Goal: Task Accomplishment & Management: Manage account settings

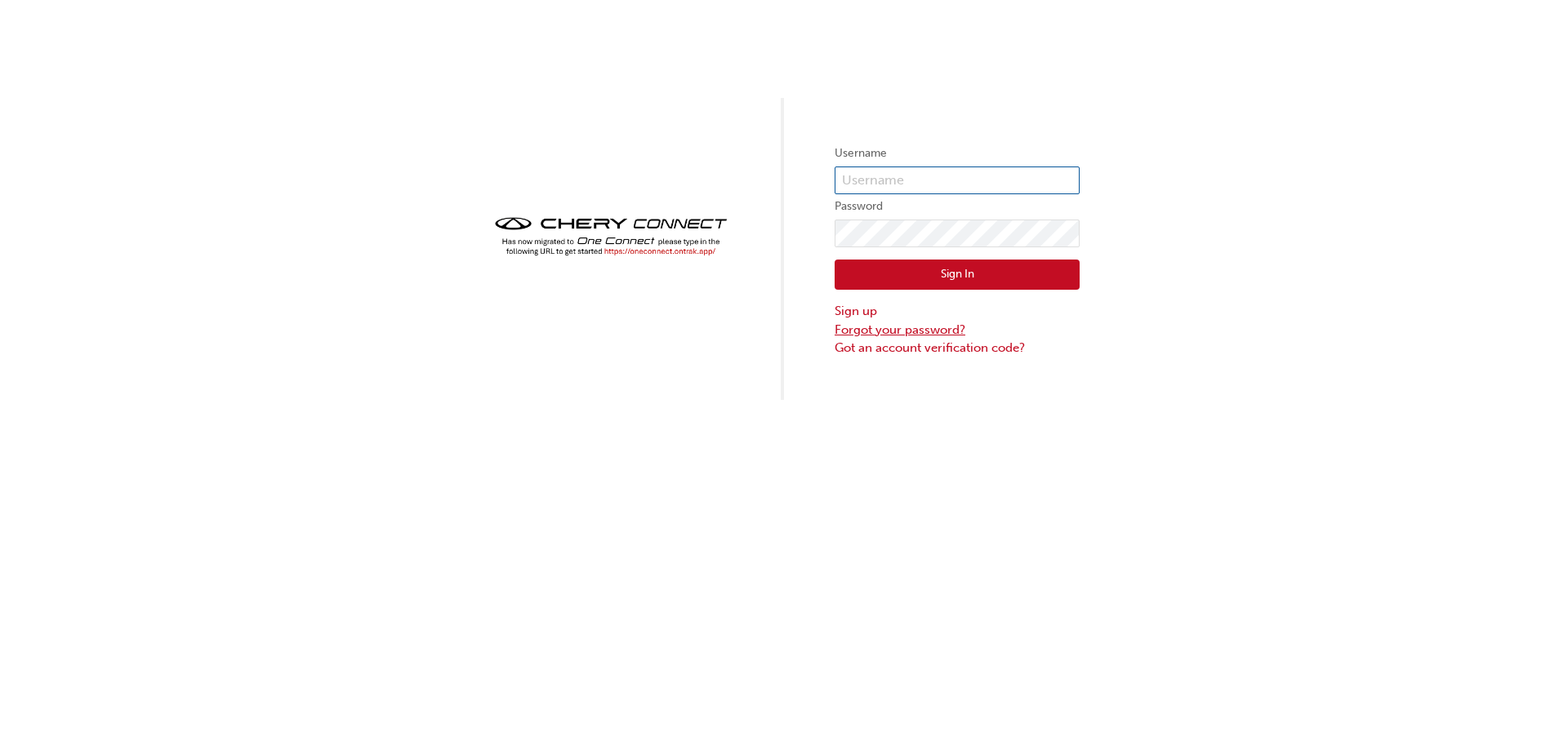
type input "CHAU0095"
click at [877, 326] on link "Forgot your password?" at bounding box center [957, 330] width 245 height 18
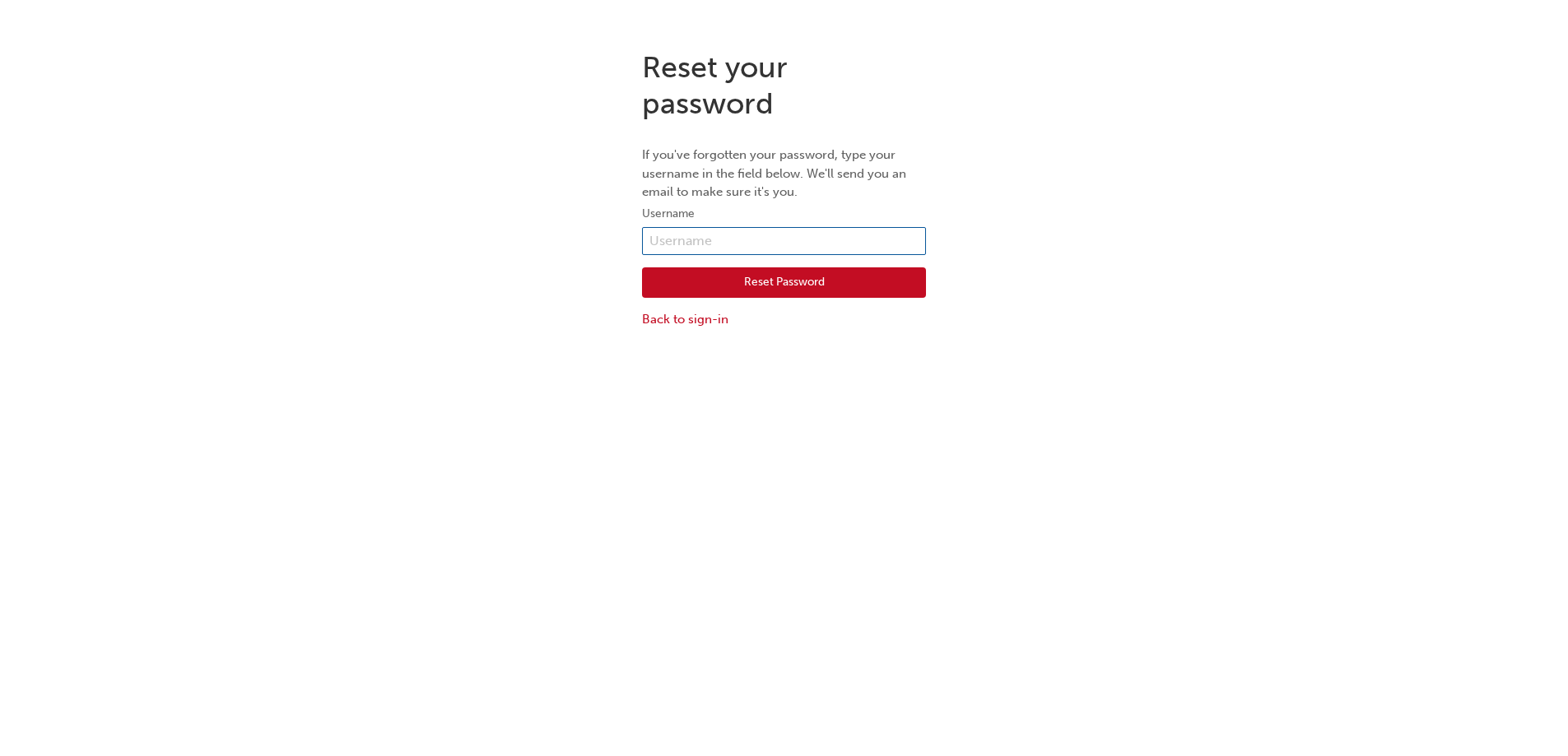
click at [672, 237] on input "text" at bounding box center [784, 241] width 284 height 28
type input "CHAU0095"
click at [771, 282] on button "Reset Password" at bounding box center [784, 282] width 284 height 31
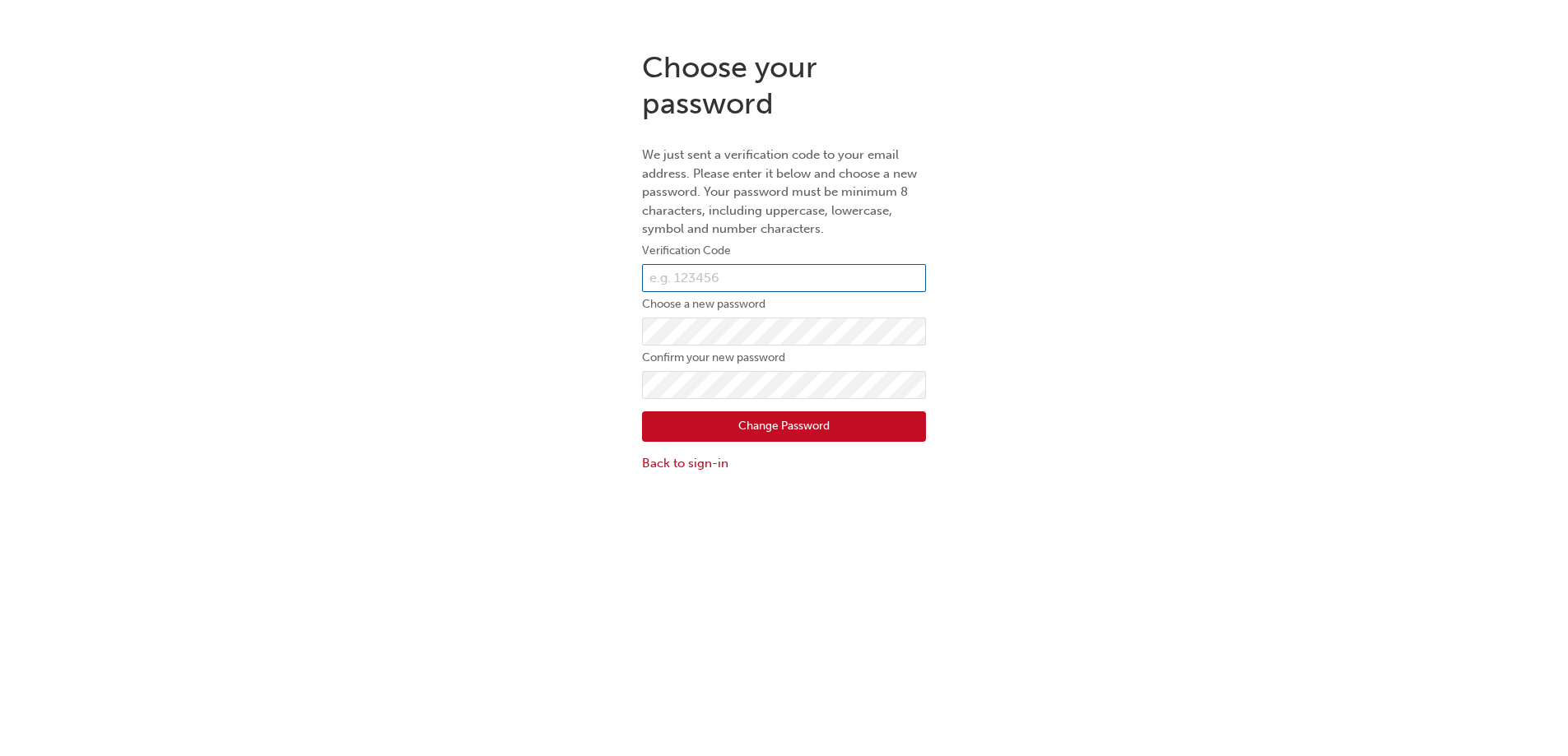
click at [719, 277] on input "text" at bounding box center [784, 278] width 284 height 28
type input "311081"
click at [1189, 318] on div "Choose your password We just sent a verification code to your email address. Pl…" at bounding box center [784, 261] width 1568 height 448
click at [1210, 462] on div "Choose your password We just sent a verification code to your email address. Pl…" at bounding box center [784, 261] width 1568 height 448
click at [768, 428] on button "Change Password" at bounding box center [784, 426] width 284 height 31
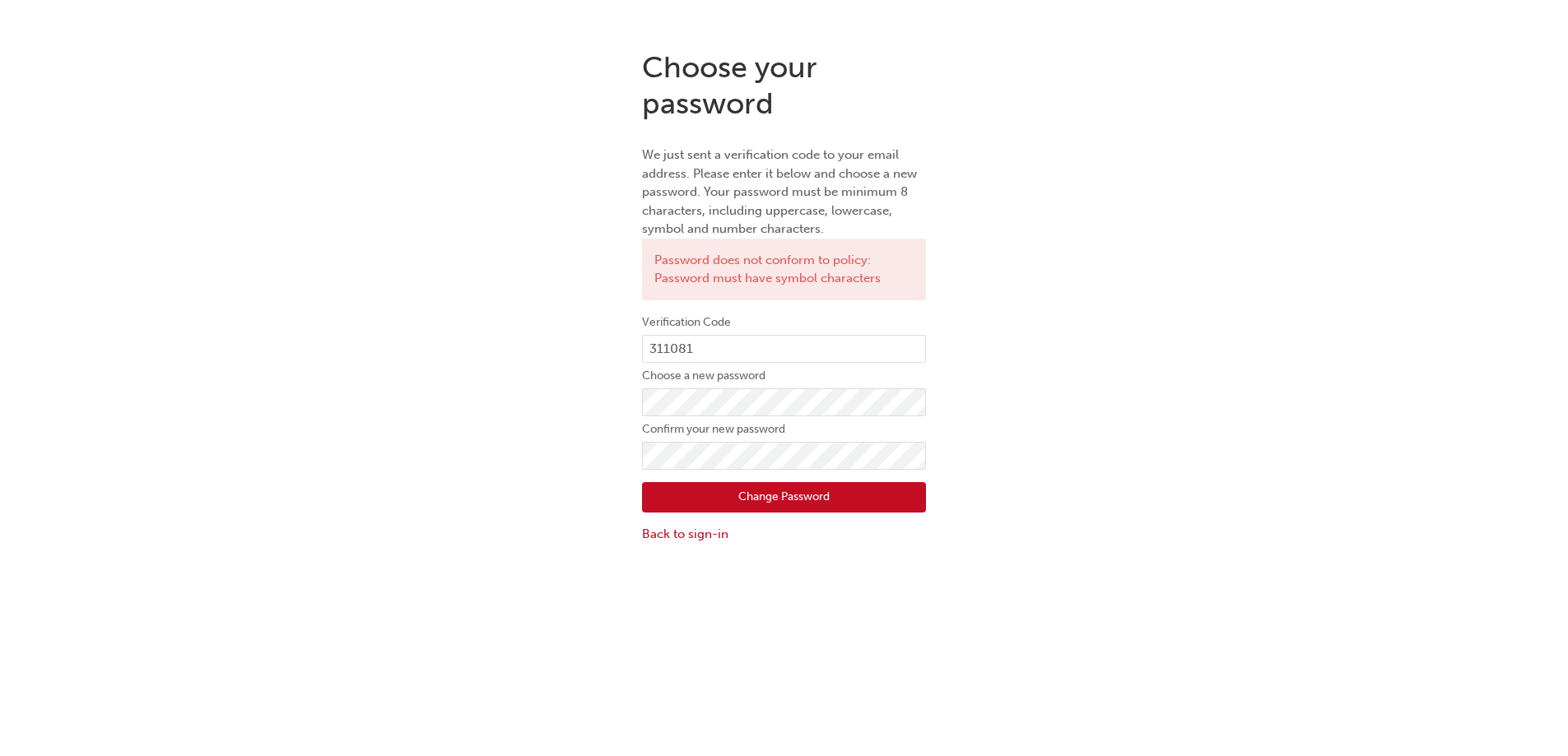
click at [724, 497] on button "Change Password" at bounding box center [784, 497] width 284 height 31
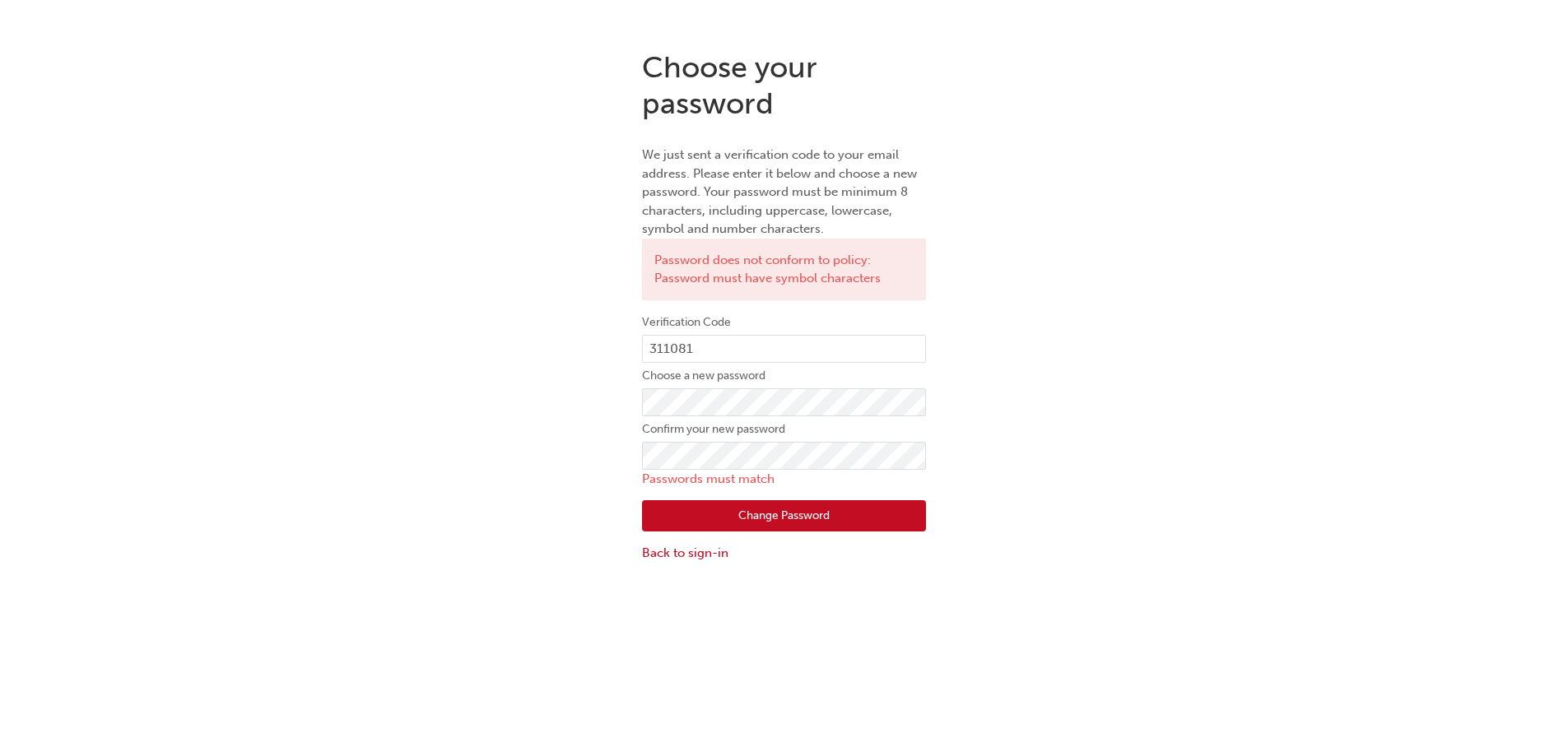
click at [1215, 373] on div "Choose your password We just sent a verification code to your email address. Pl…" at bounding box center [784, 306] width 1568 height 537
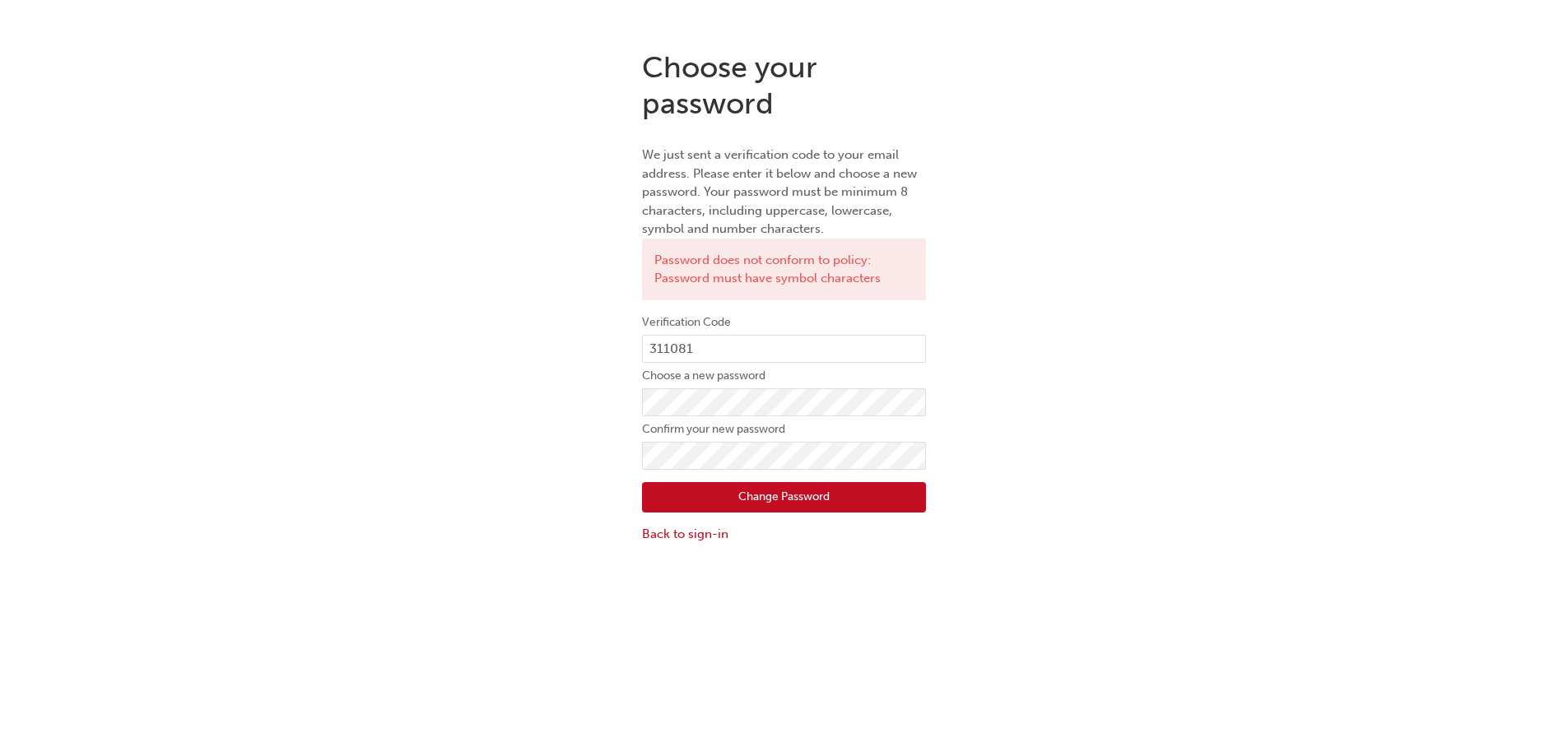
drag, startPoint x: 1169, startPoint y: 545, endPoint x: 1177, endPoint y: 555, distance: 12.8
click at [1168, 543] on div "Choose your password We just sent a verification code to your email address. Pl…" at bounding box center [784, 296] width 1568 height 519
click at [790, 507] on button "Change Password" at bounding box center [784, 497] width 284 height 31
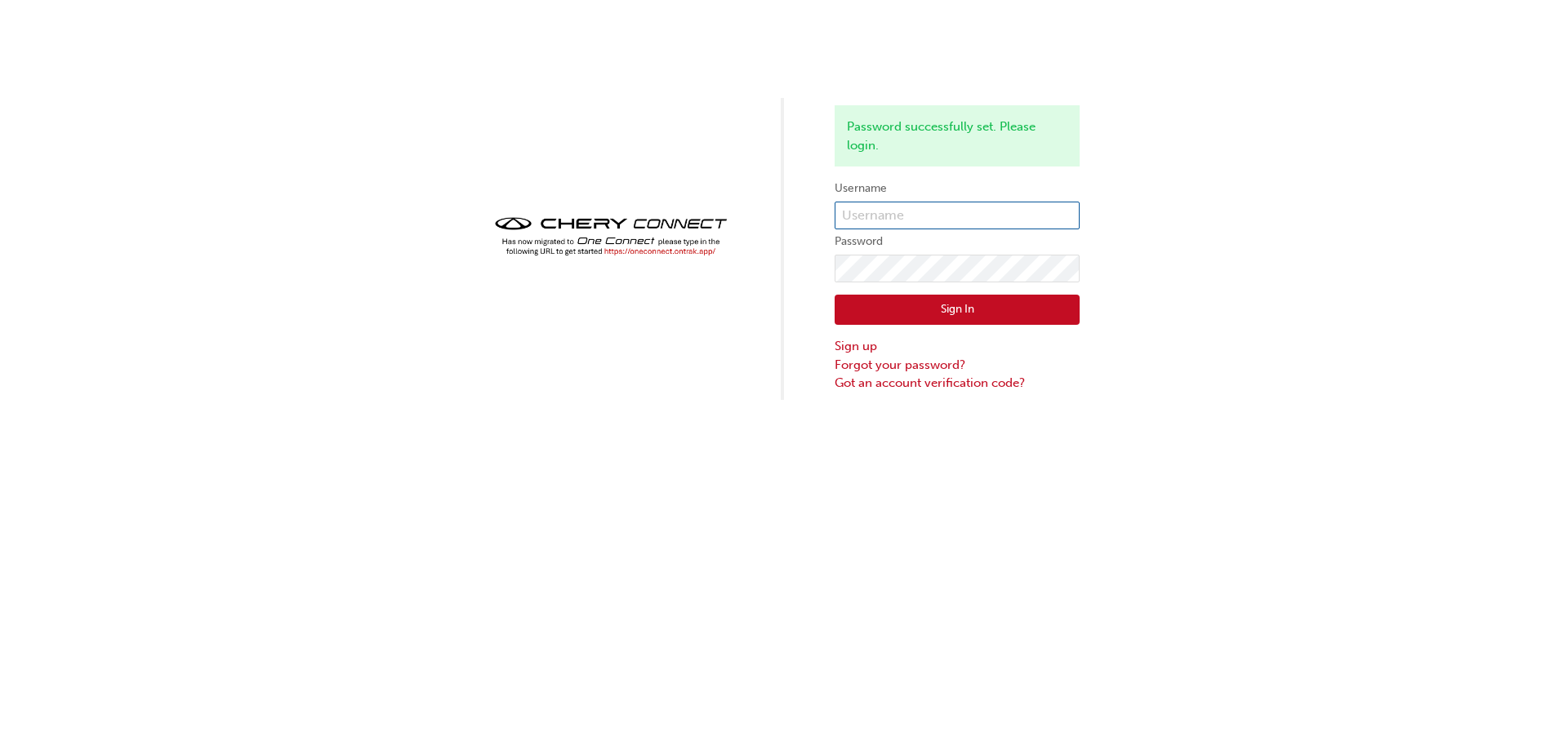
type input "chau0095"
click at [938, 307] on button "Sign In" at bounding box center [957, 309] width 245 height 31
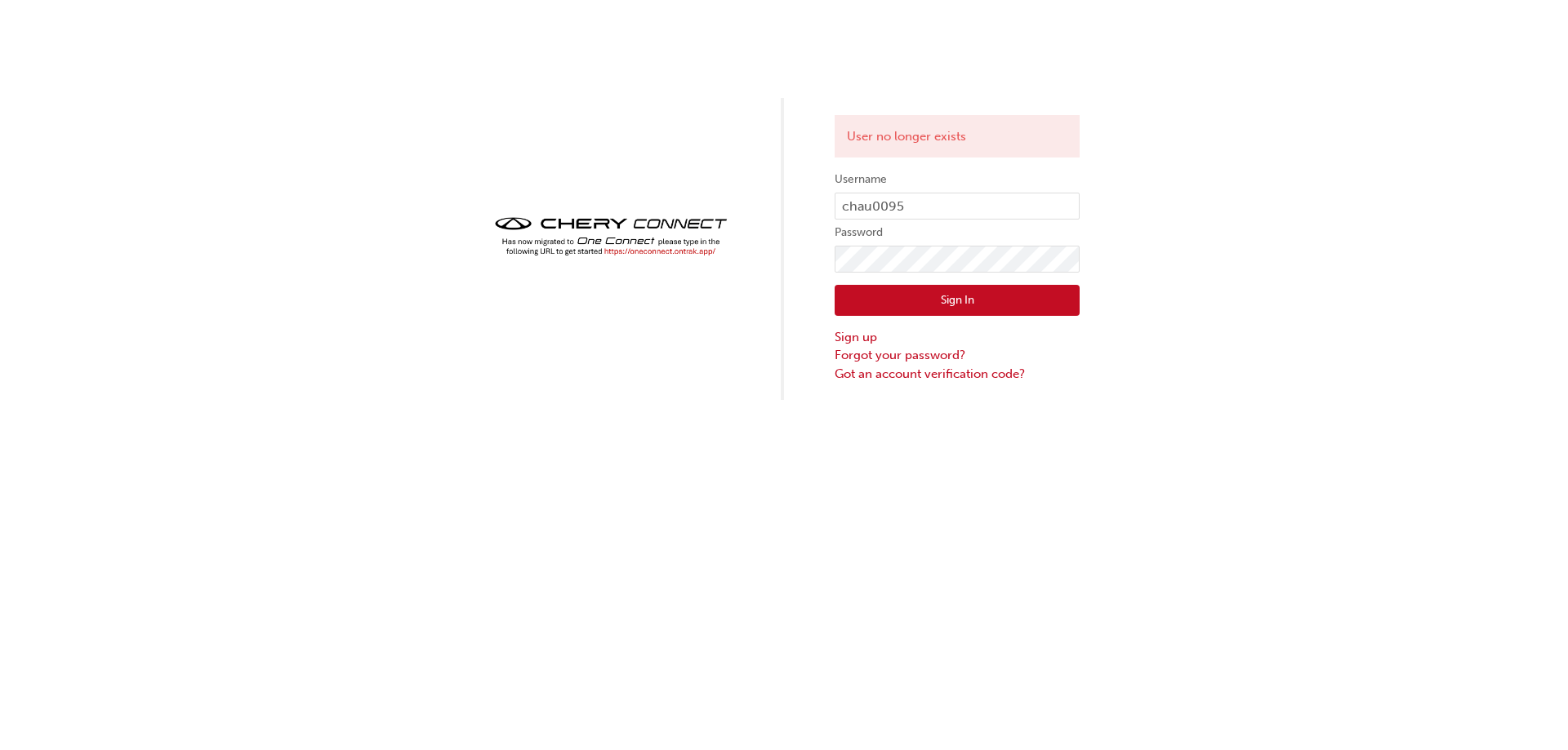
click at [896, 284] on div "Sign In Sign up Forgot your password? Got an account verification code?" at bounding box center [957, 328] width 245 height 110
click at [905, 302] on button "Sign In" at bounding box center [957, 300] width 245 height 31
click at [913, 297] on button "Sign In" at bounding box center [957, 300] width 245 height 31
click at [867, 305] on button "Sign In" at bounding box center [957, 300] width 245 height 31
click at [938, 207] on input "chau0095" at bounding box center [957, 206] width 245 height 28
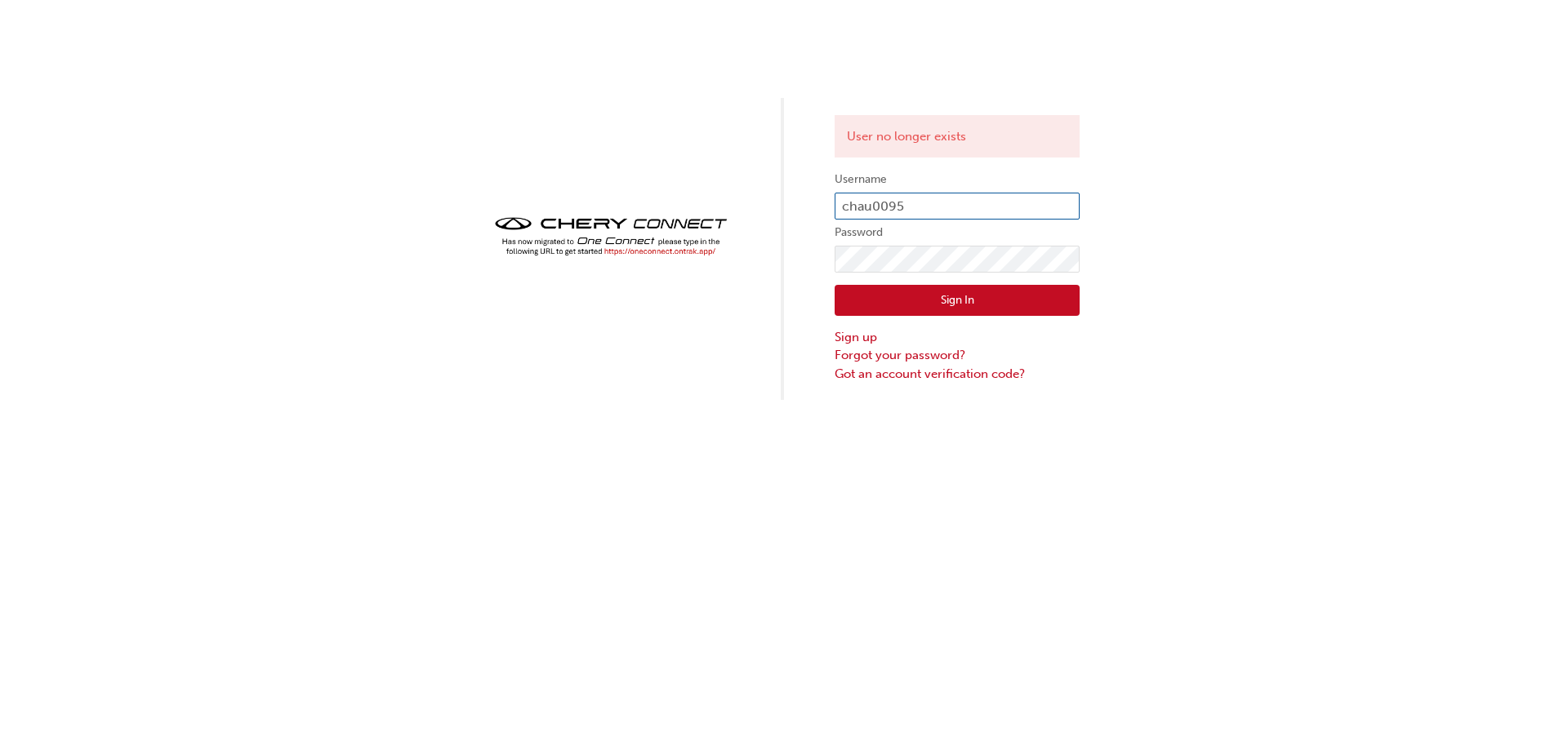
type input "OJAU027"
click at [896, 288] on button "Sign In" at bounding box center [957, 300] width 245 height 31
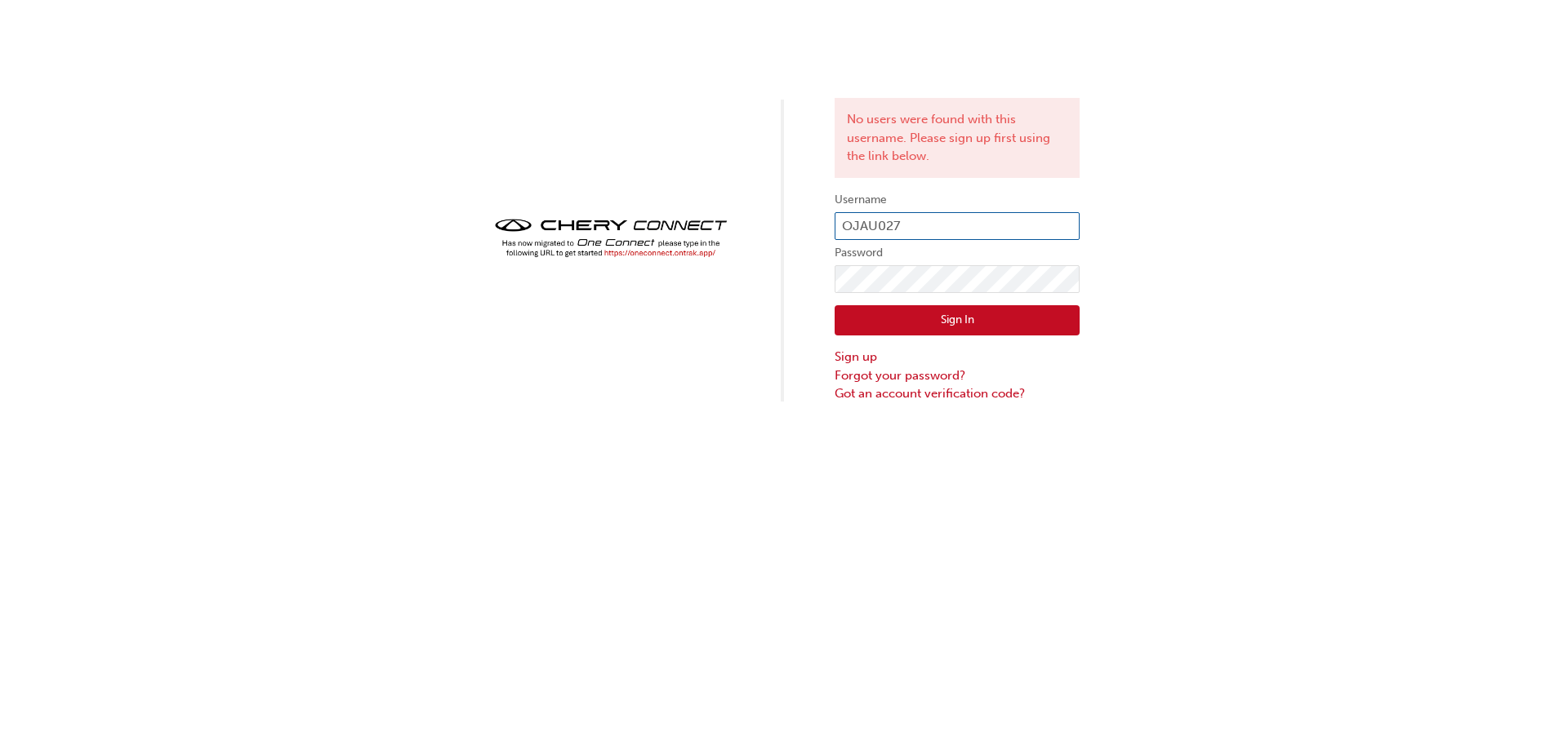
click at [914, 227] on input "OJAU027" at bounding box center [957, 226] width 245 height 28
type input "CHAU0095"
